Goal: Obtain resource: Download file/media

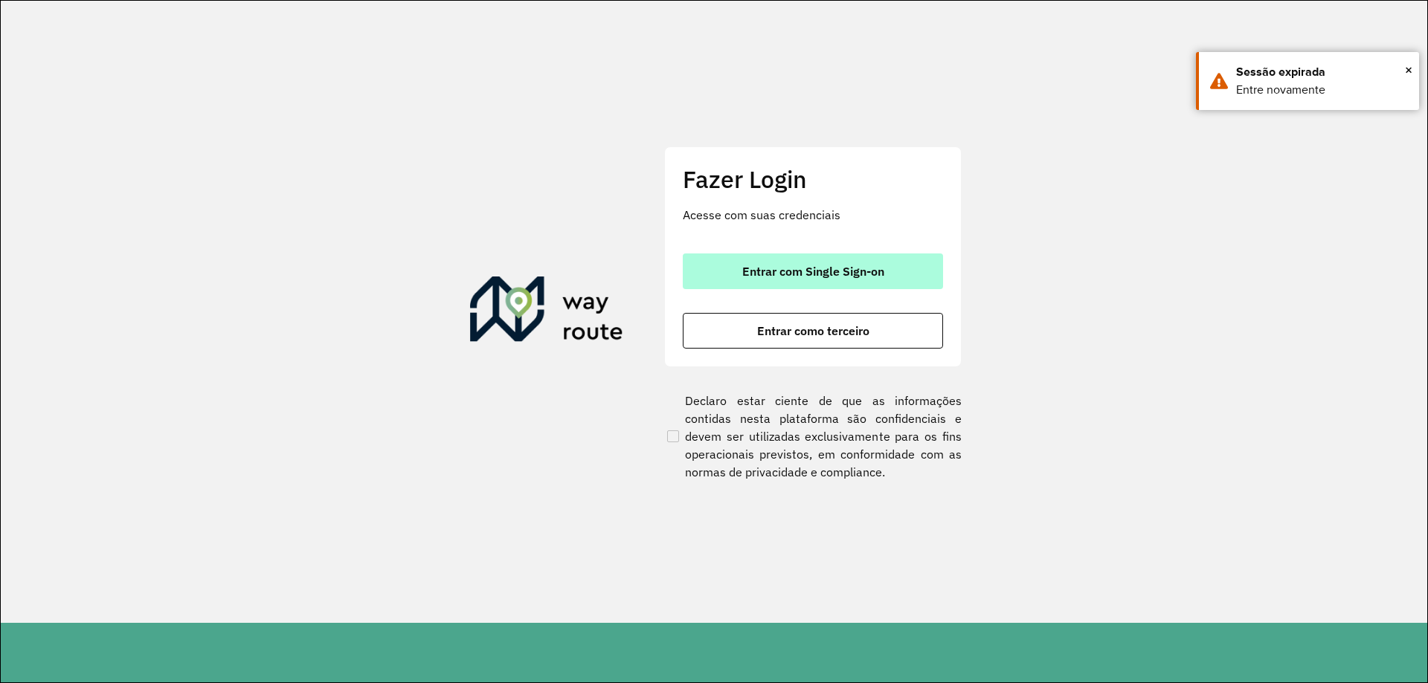
click at [769, 287] on button "Entrar com Single Sign-on" at bounding box center [813, 272] width 260 height 36
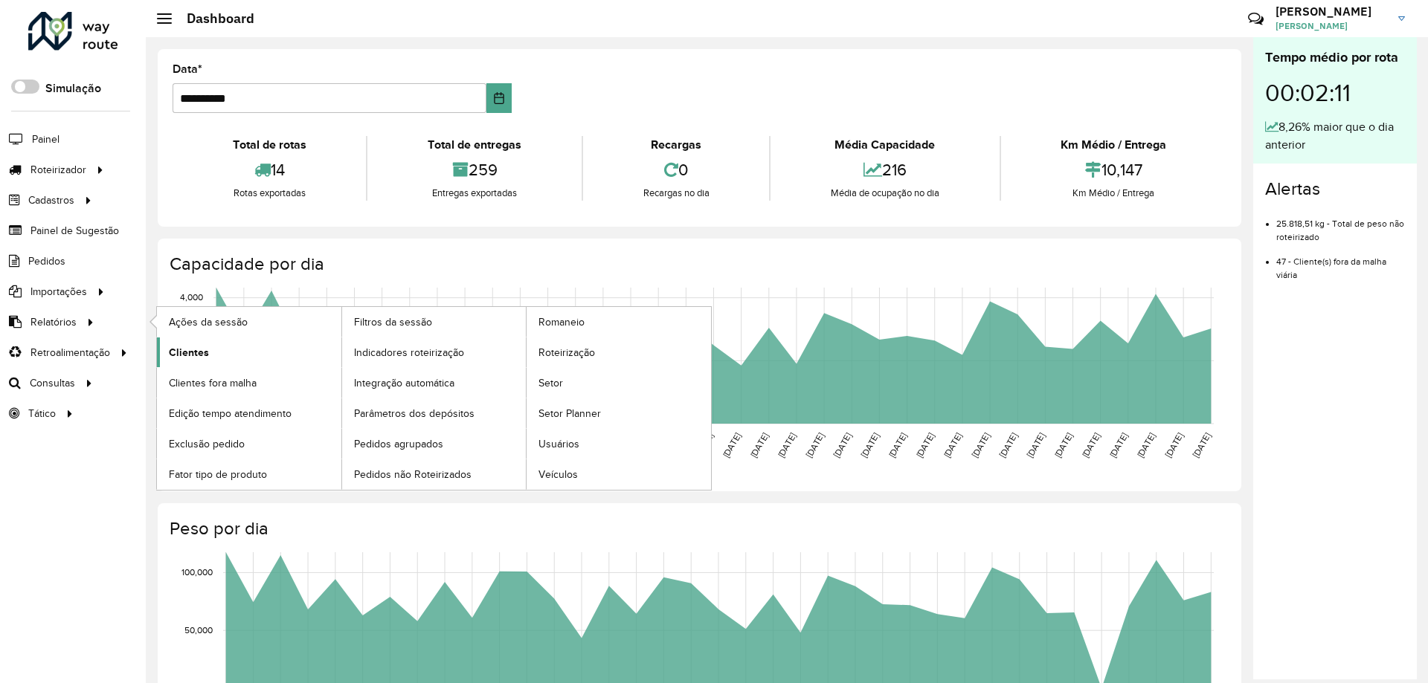
click at [190, 356] on span "Clientes" at bounding box center [189, 353] width 40 height 16
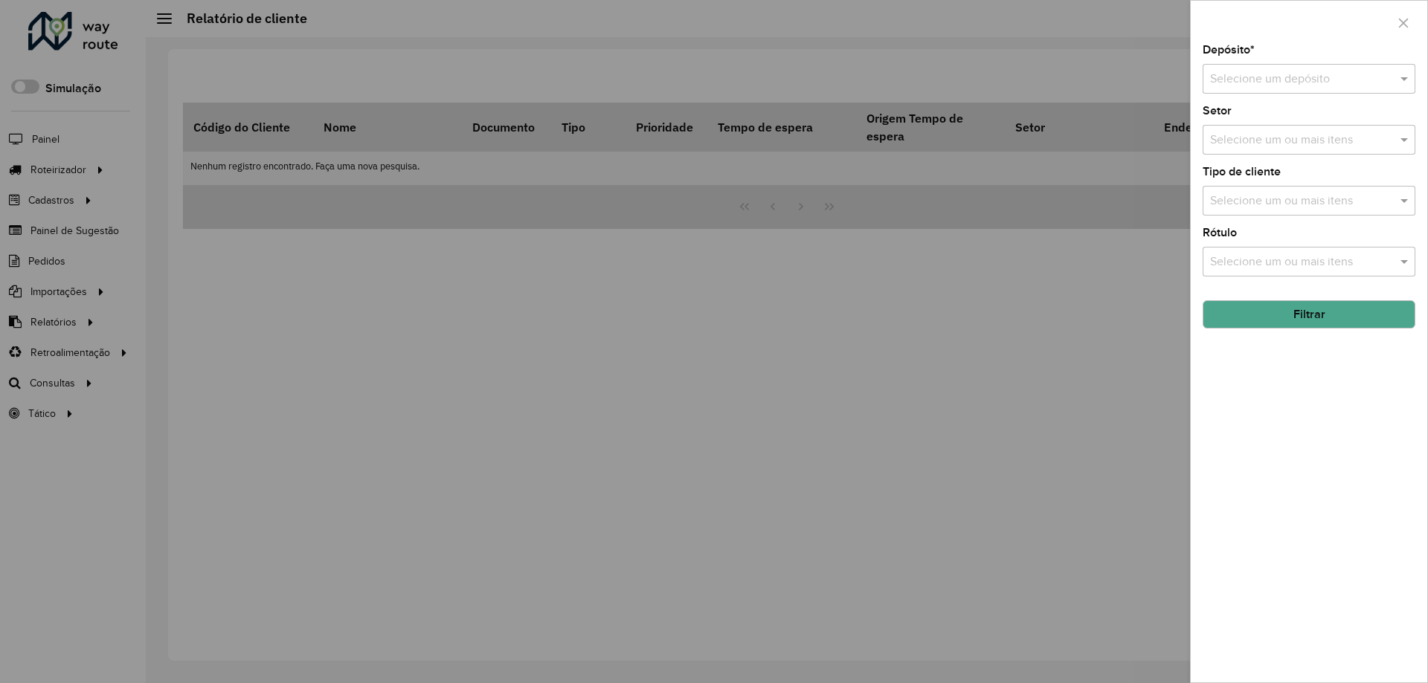
click at [1315, 71] on input "text" at bounding box center [1294, 80] width 168 height 18
click at [1267, 123] on div "CDD Lapa" at bounding box center [1308, 121] width 211 height 25
click at [1254, 309] on button "Filtrar" at bounding box center [1308, 314] width 213 height 28
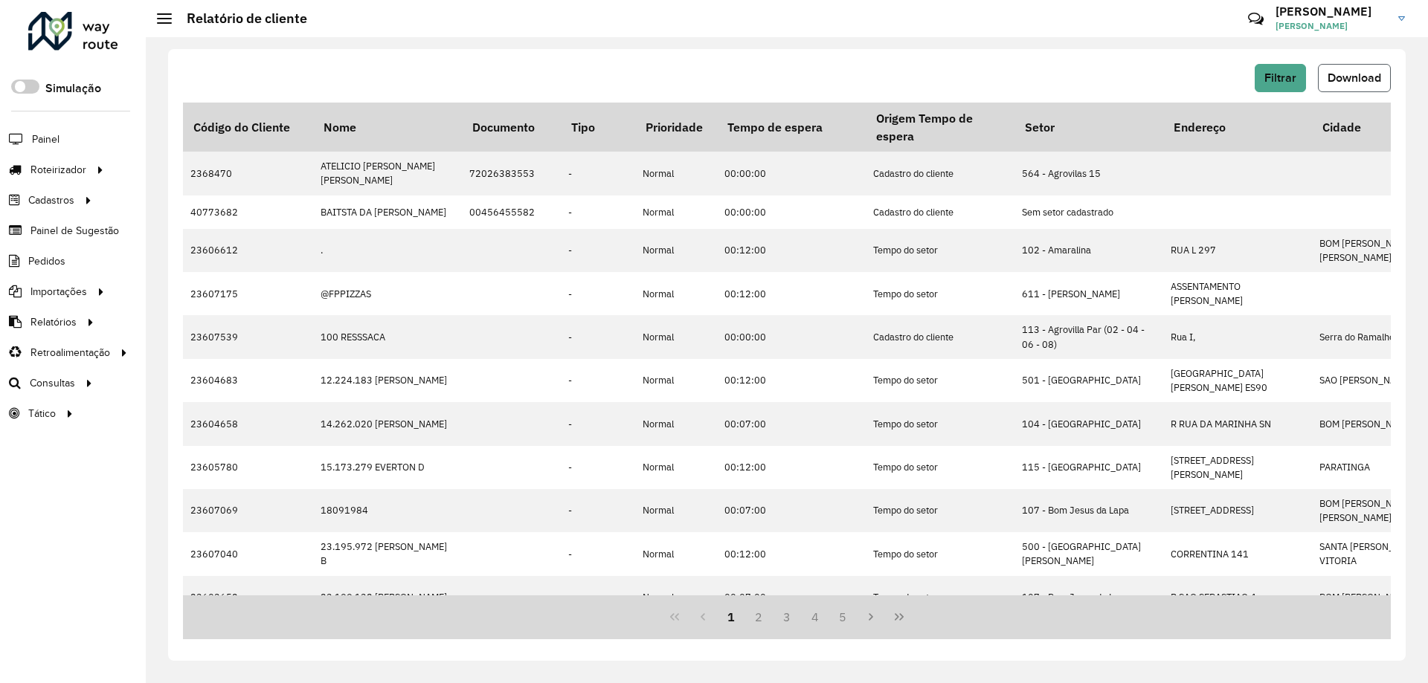
click at [1330, 77] on span "Download" at bounding box center [1354, 77] width 54 height 13
